Goal: Check status: Check status

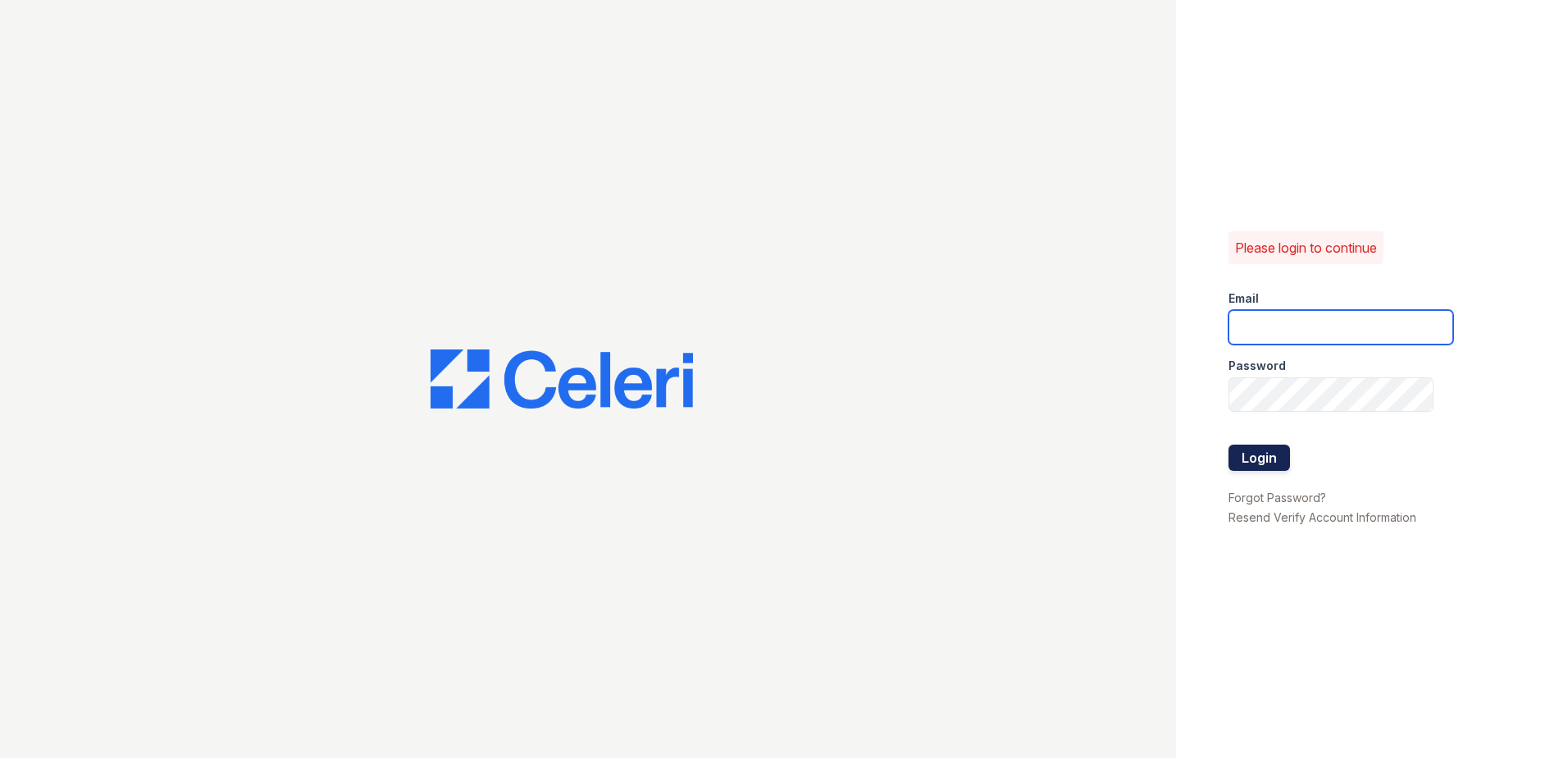
type input "ttolentino@trinity-pm.com"
click at [1274, 454] on button "Login" at bounding box center [1259, 458] width 62 height 27
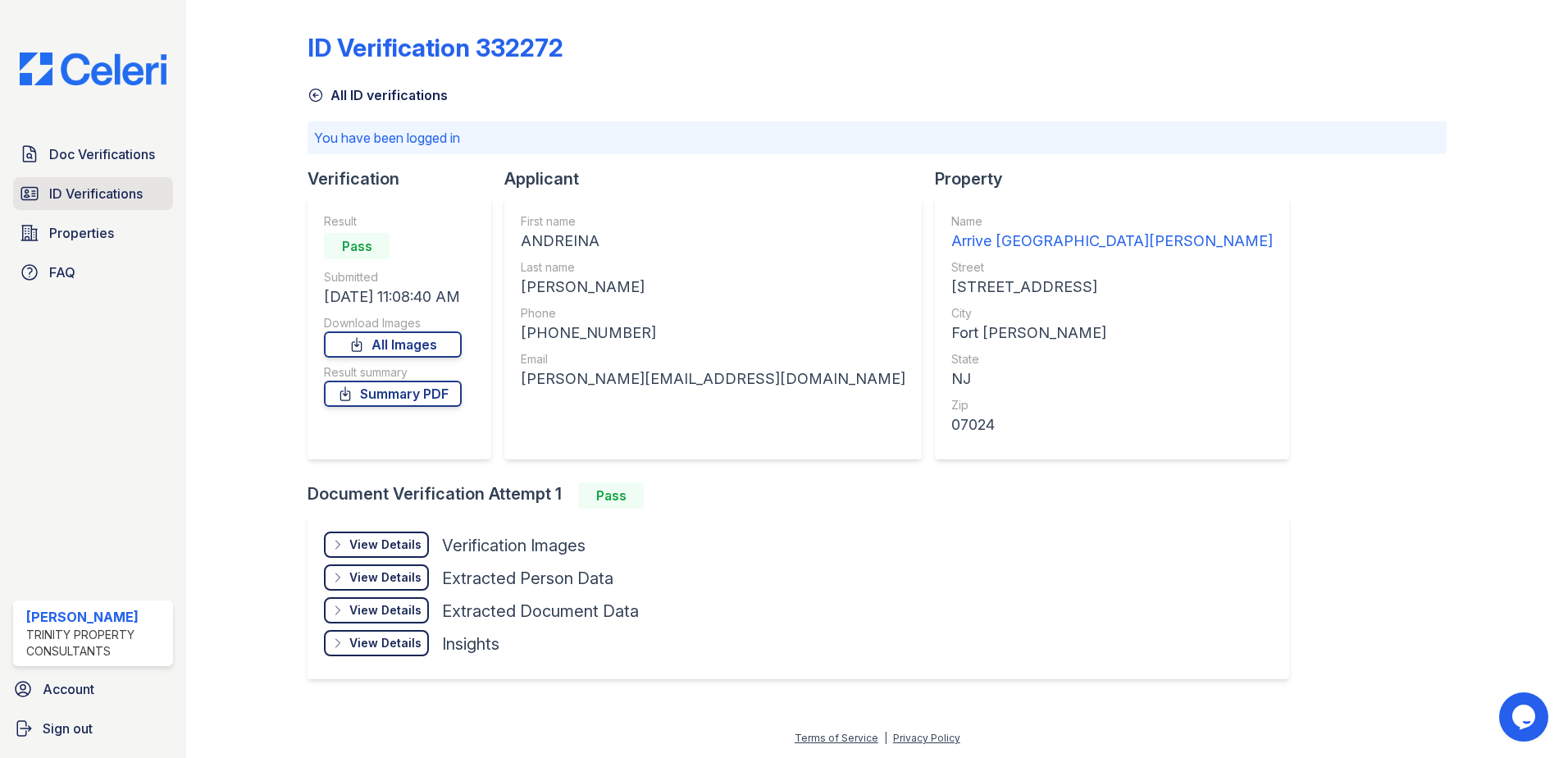
click at [94, 194] on span "ID Verifications" at bounding box center [96, 193] width 93 height 20
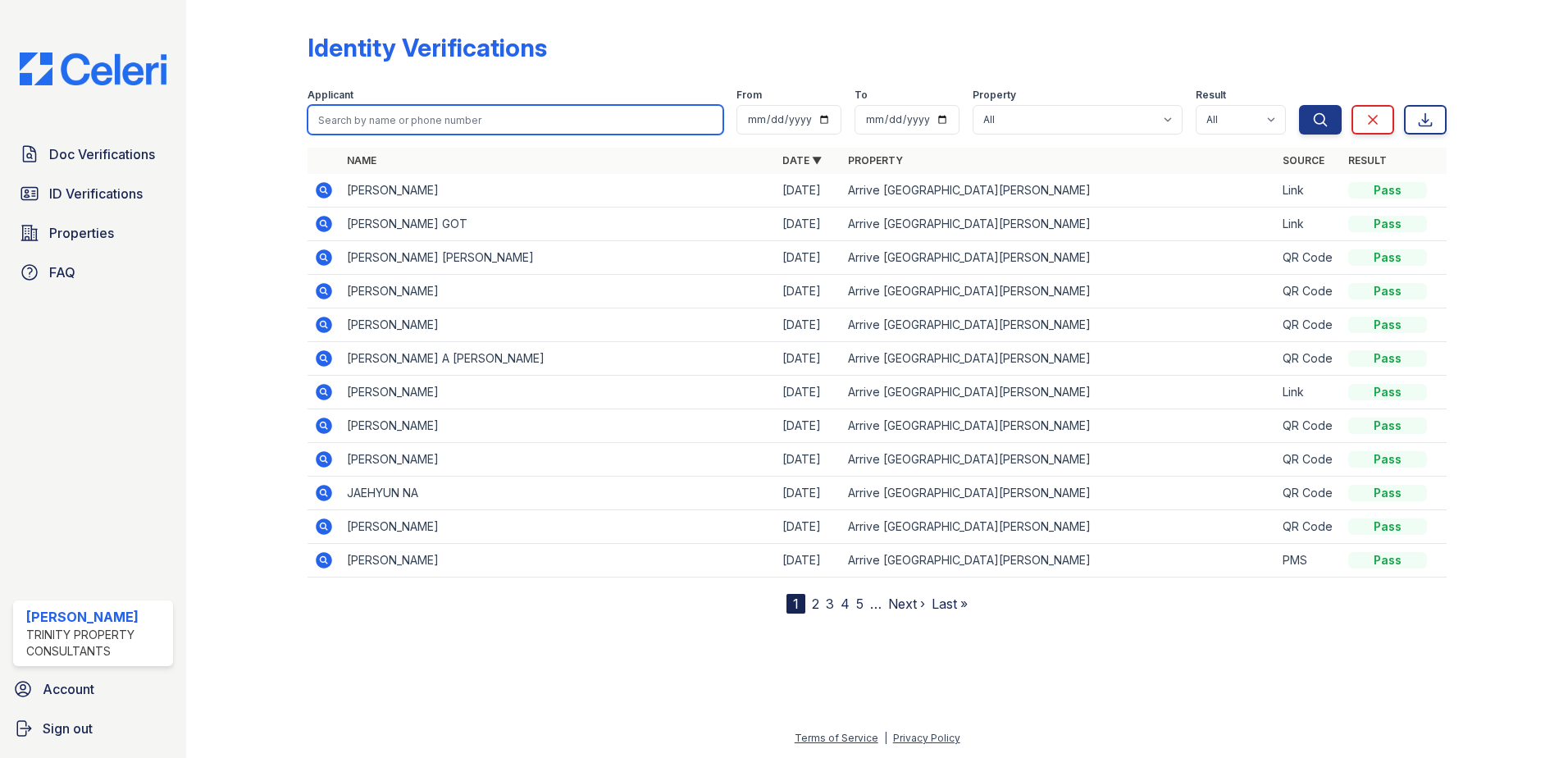
click at [442, 112] on input "search" at bounding box center [516, 119] width 416 height 29
click at [470, 119] on input "[PERSON_NAME]" at bounding box center [516, 119] width 416 height 29
type input "[PERSON_NAME]"
click at [1299, 104] on button "Search" at bounding box center [1320, 119] width 43 height 29
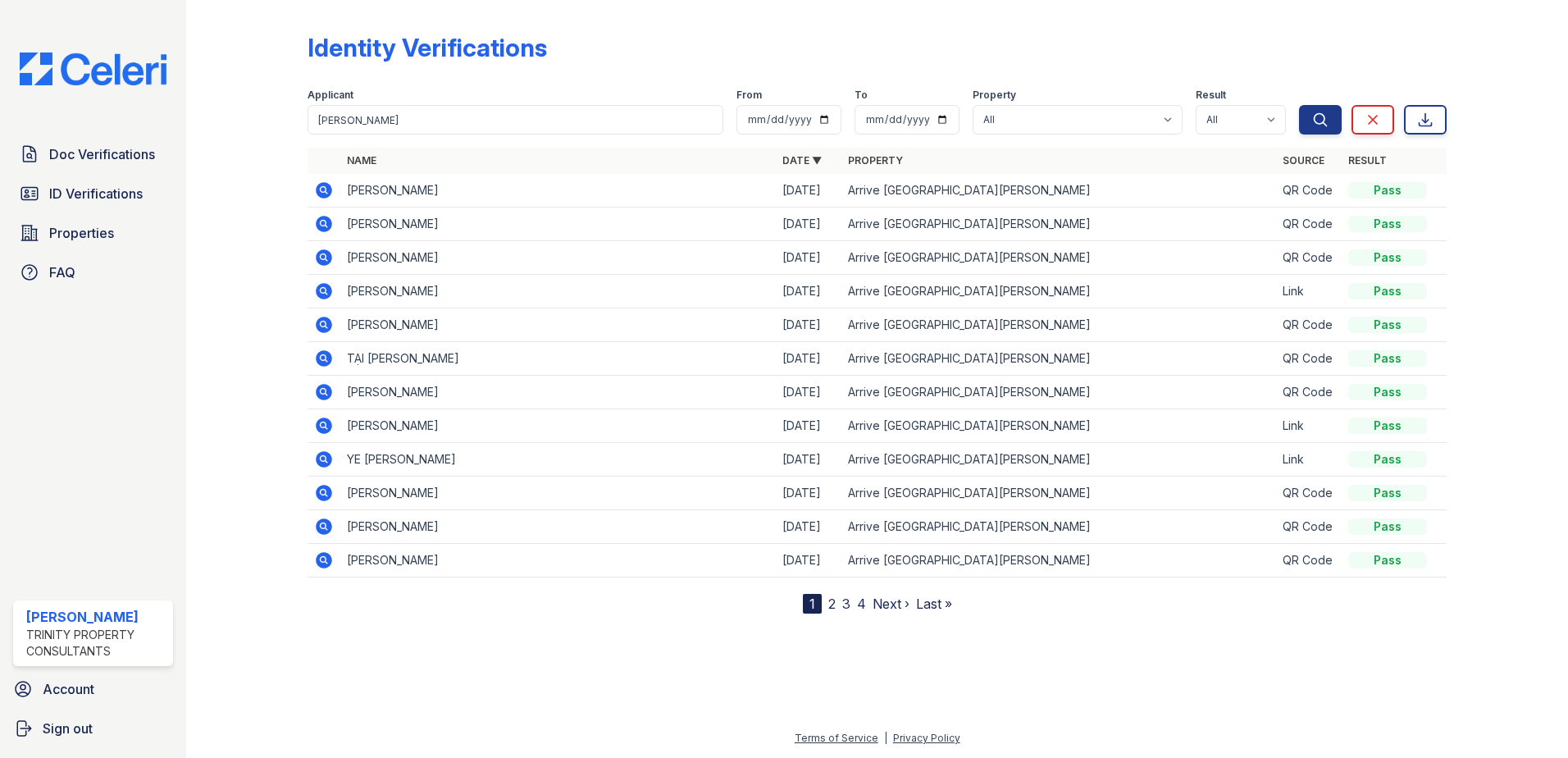
click at [319, 264] on icon at bounding box center [324, 257] width 20 height 20
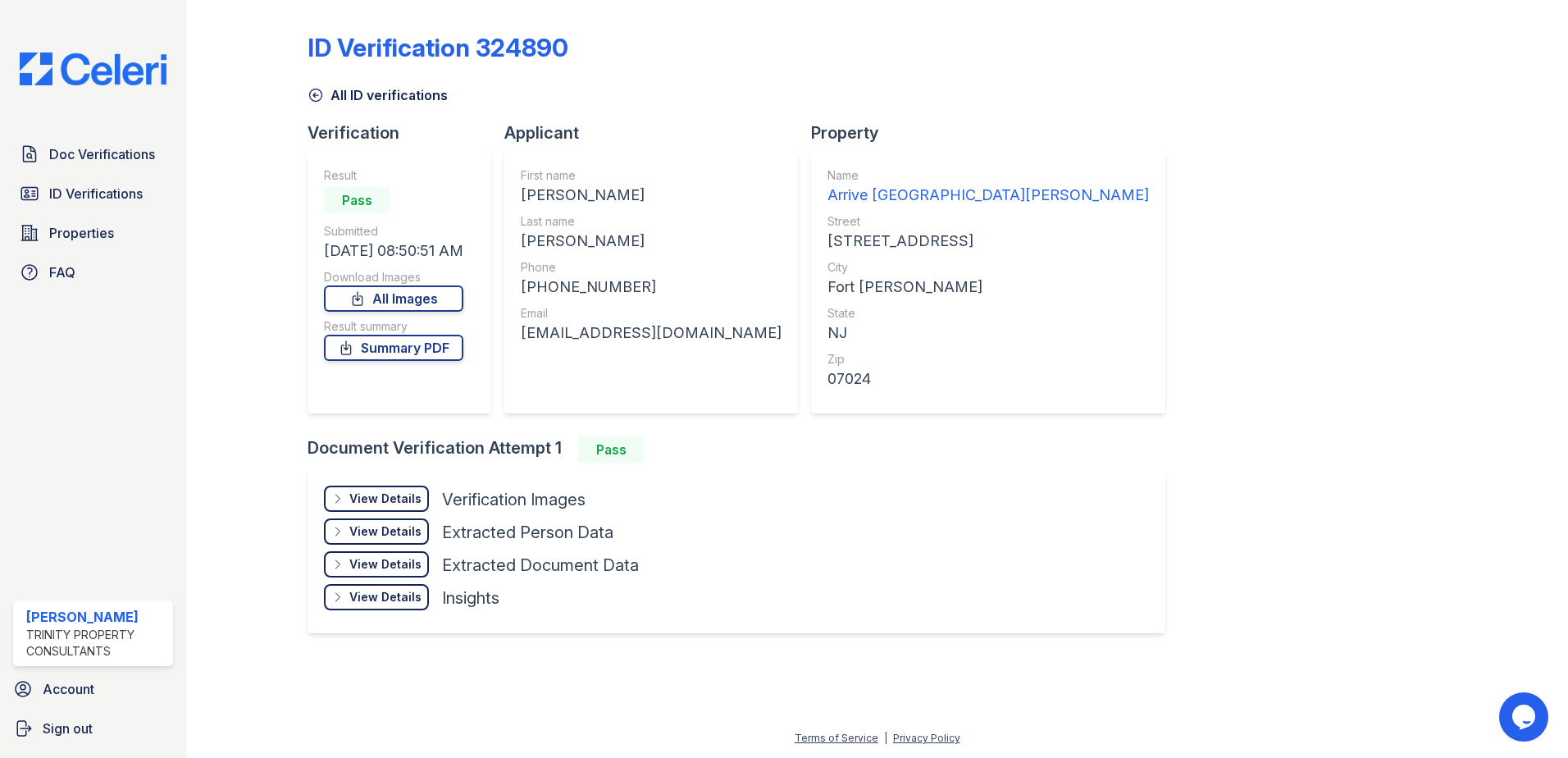
click at [353, 503] on div "View Details" at bounding box center [386, 498] width 72 height 16
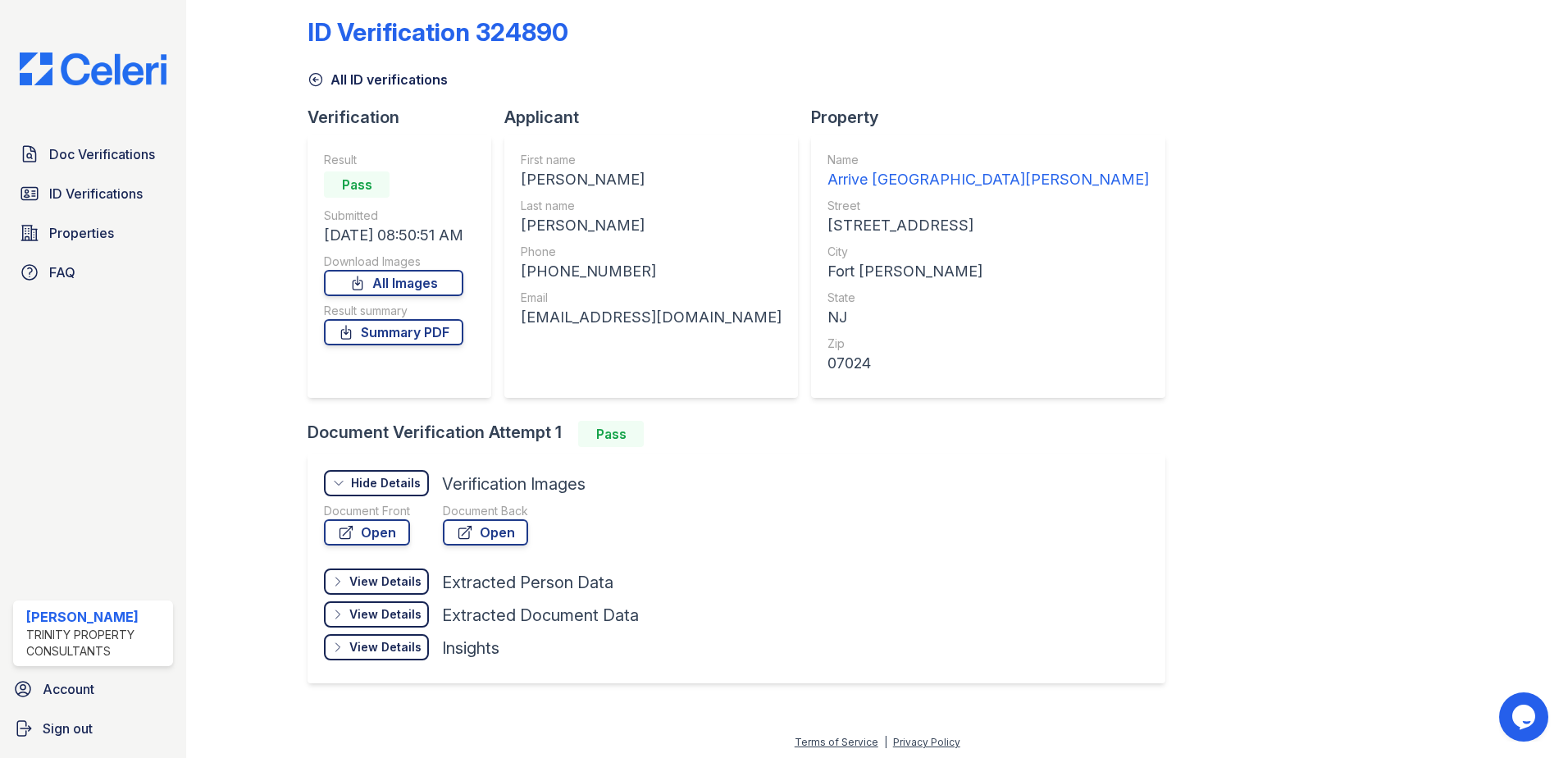
scroll to position [20, 0]
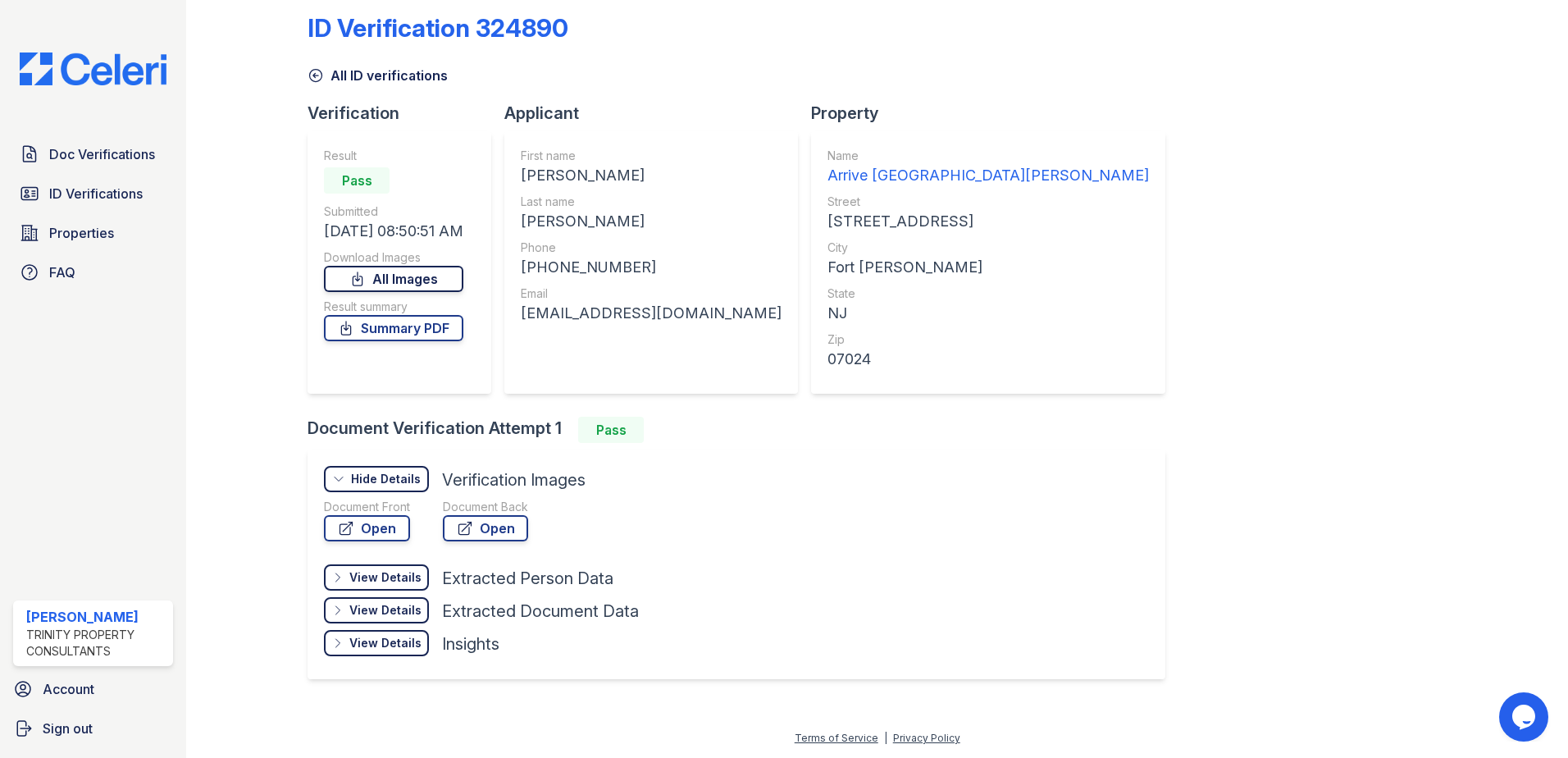
click at [418, 274] on link "All Images" at bounding box center [393, 279] width 140 height 27
